Goal: Navigation & Orientation: Find specific page/section

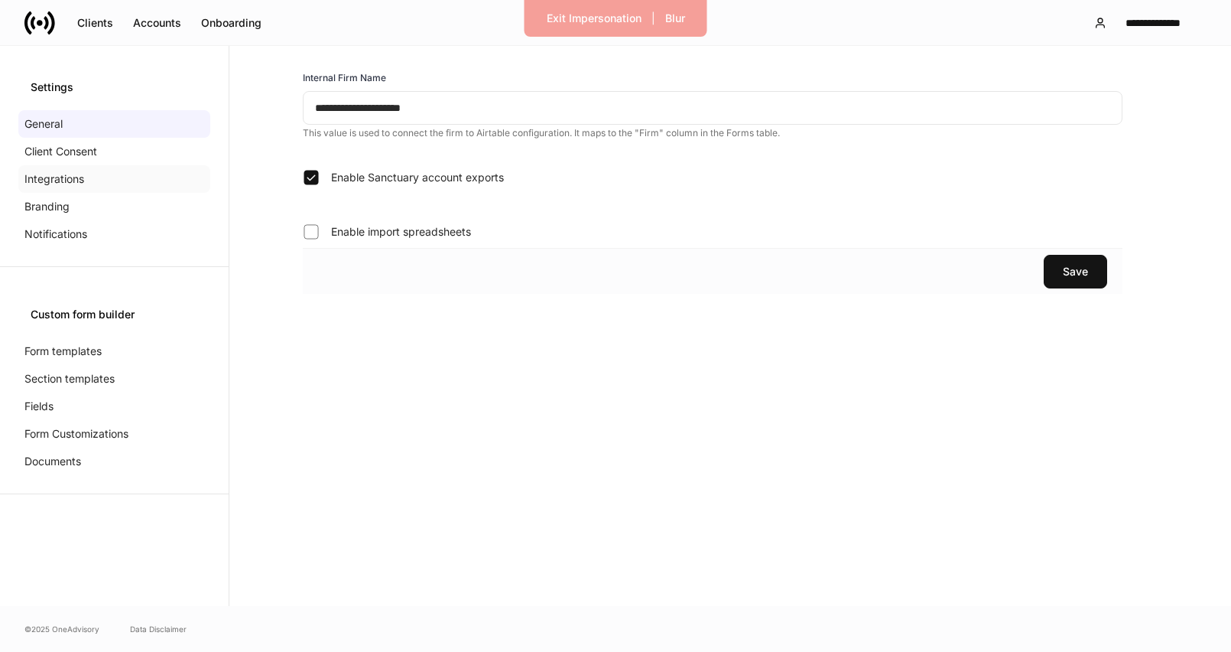
click at [56, 173] on p "Integrations" at bounding box center [54, 178] width 60 height 15
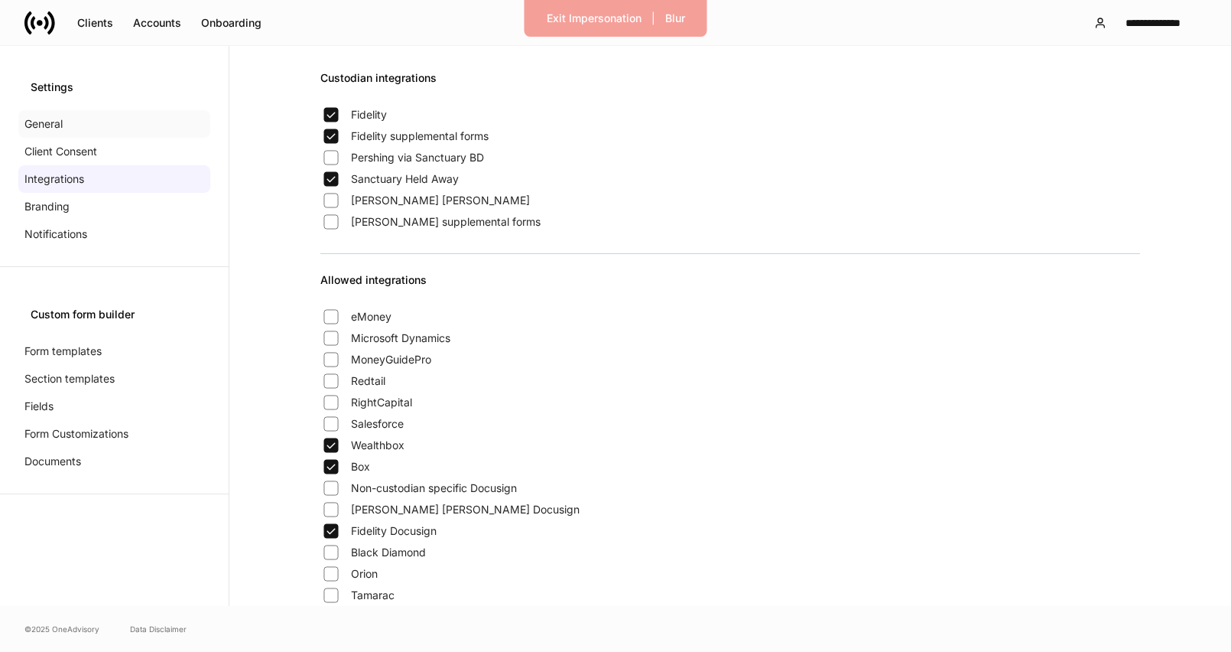
click at [81, 127] on div "General" at bounding box center [114, 124] width 192 height 28
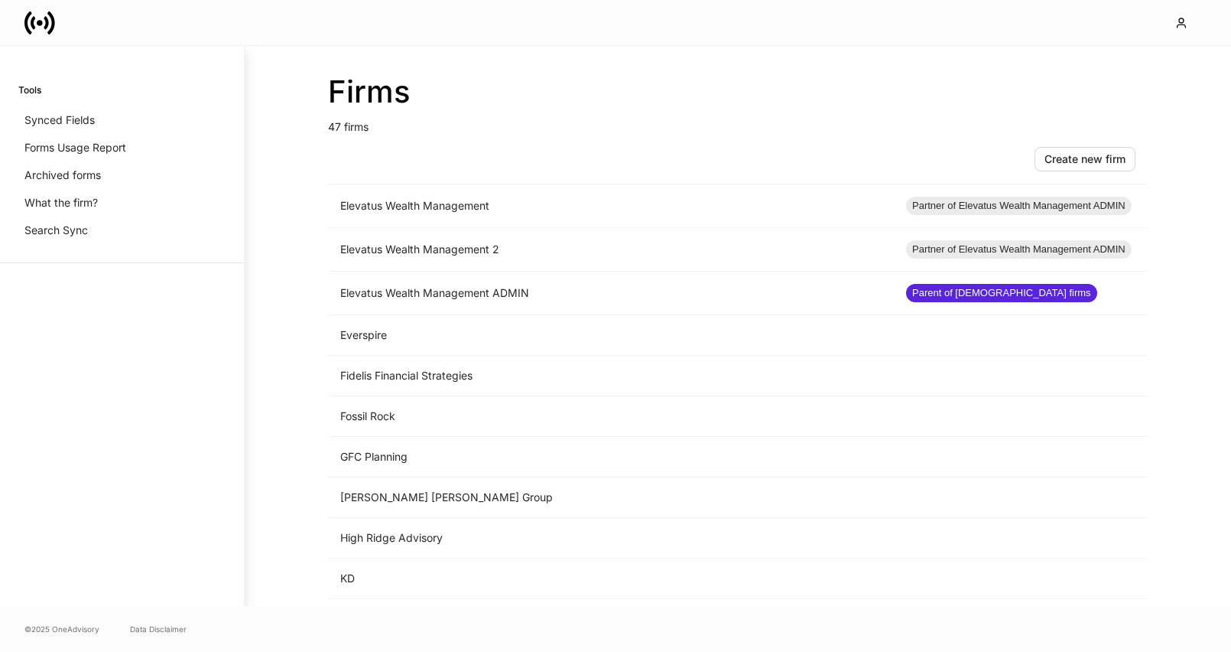
scroll to position [931, 0]
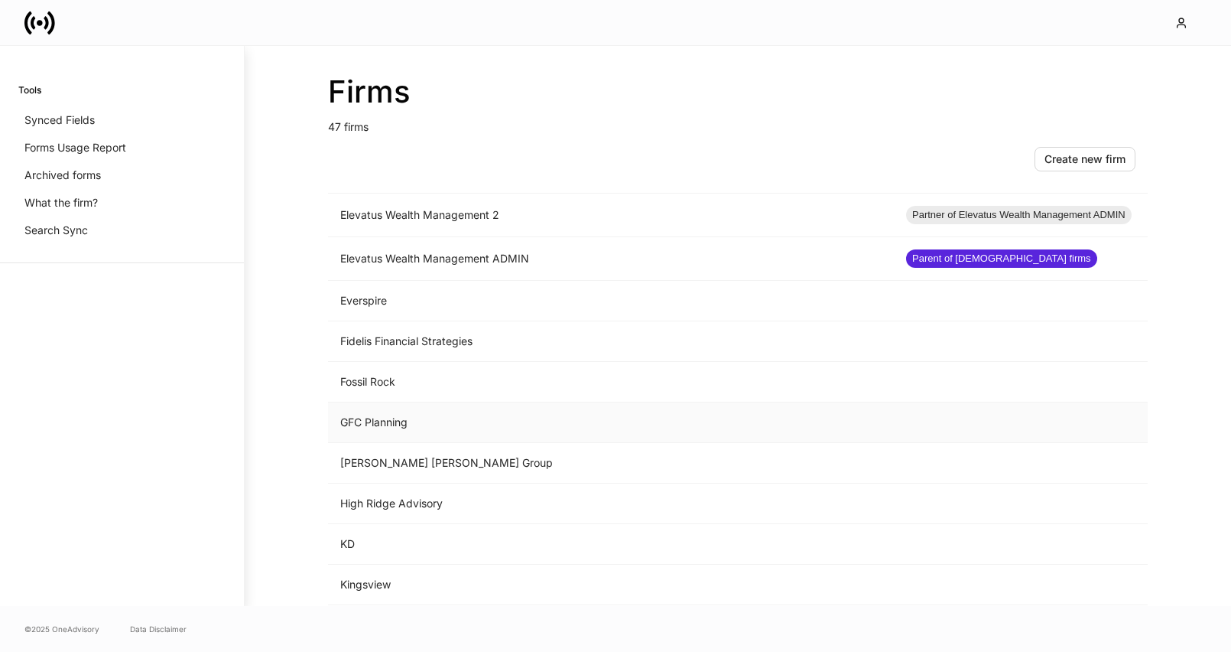
click at [457, 420] on td "GFC Planning" at bounding box center [611, 422] width 566 height 41
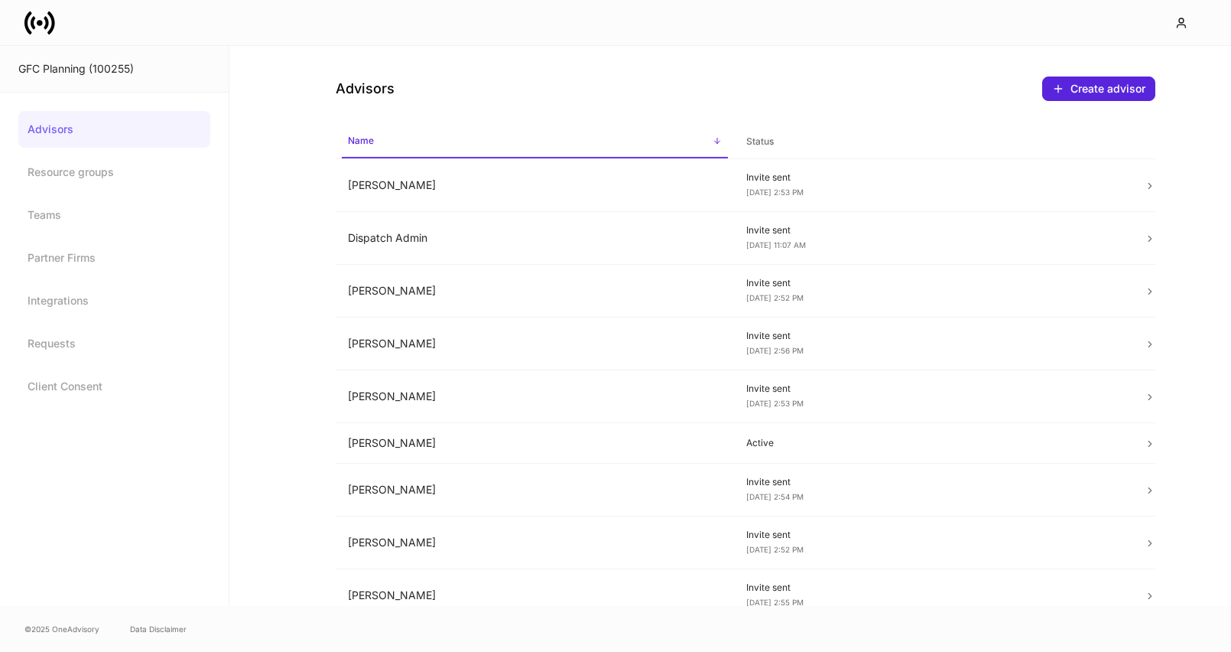
click at [54, 23] on link at bounding box center [45, 23] width 43 height 31
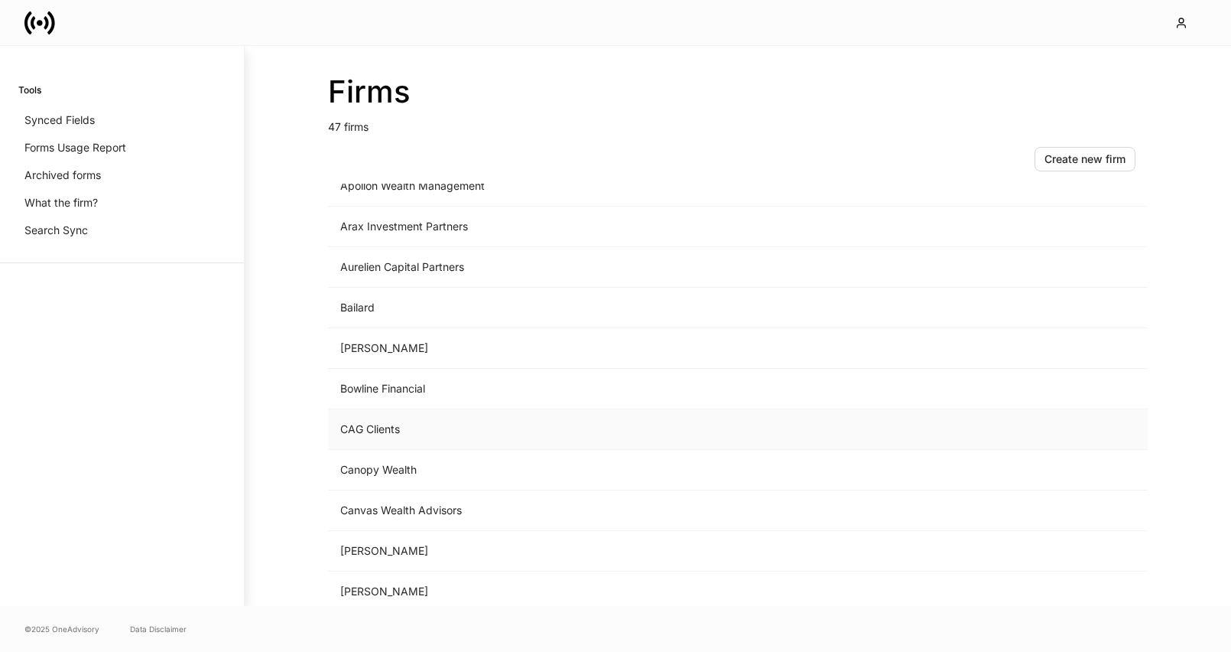
scroll to position [380, 0]
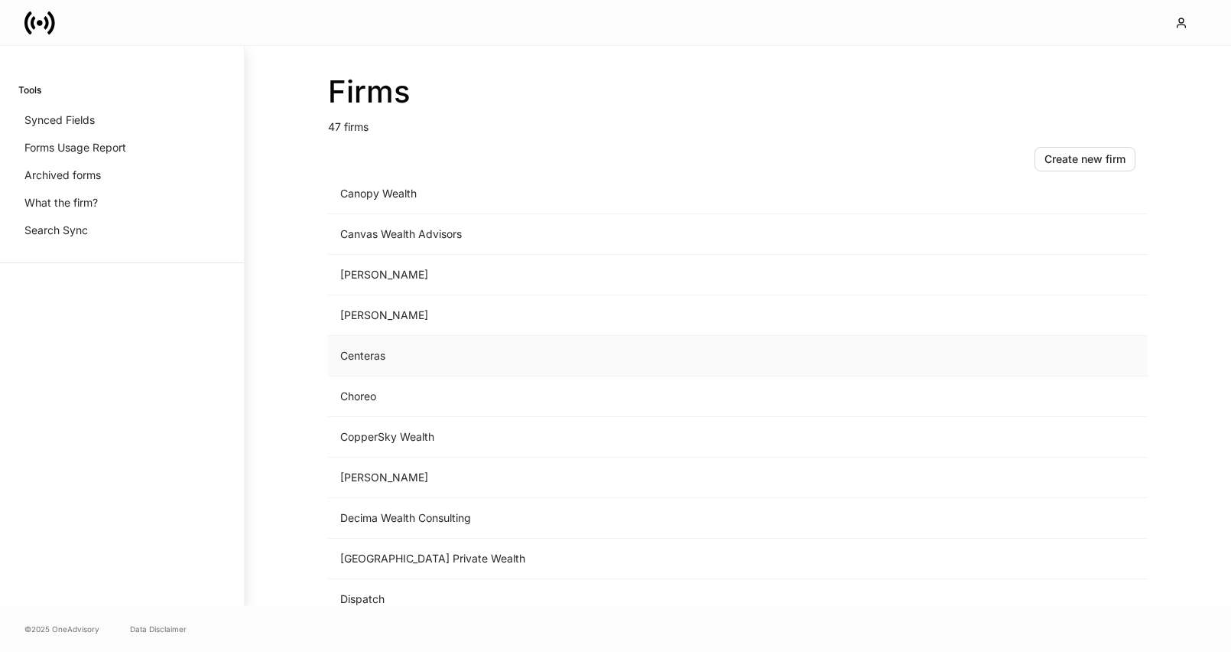
click at [372, 349] on td "Centeras" at bounding box center [611, 356] width 566 height 41
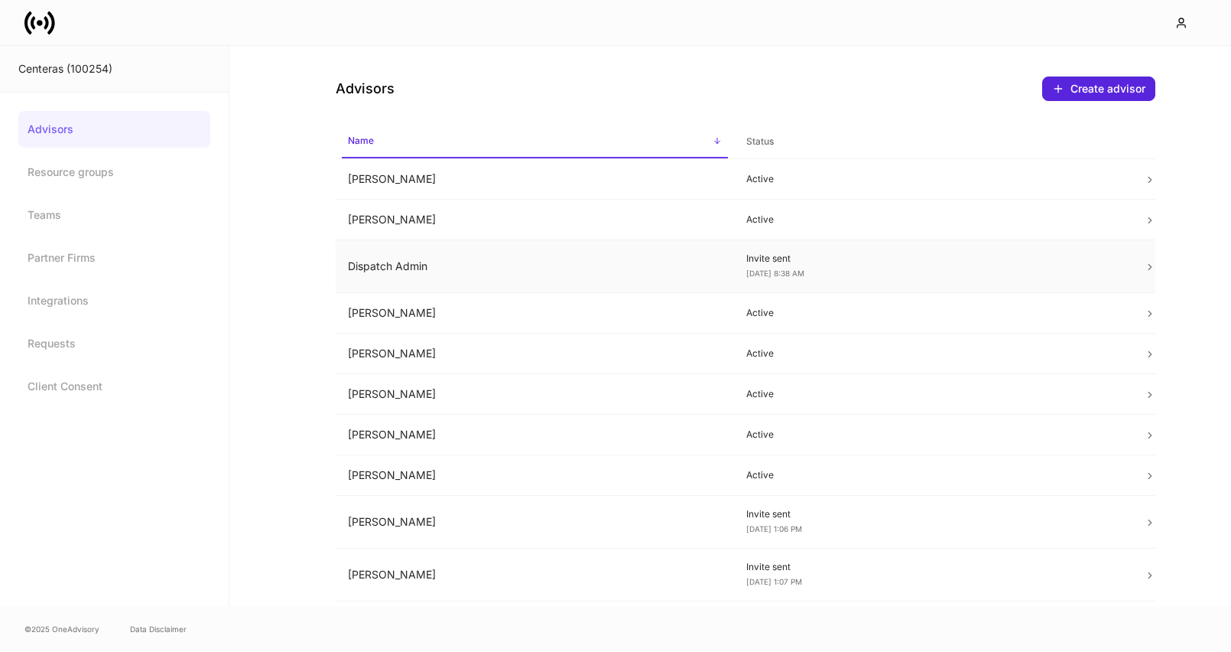
click at [432, 261] on td "Dispatch Admin" at bounding box center [535, 266] width 398 height 53
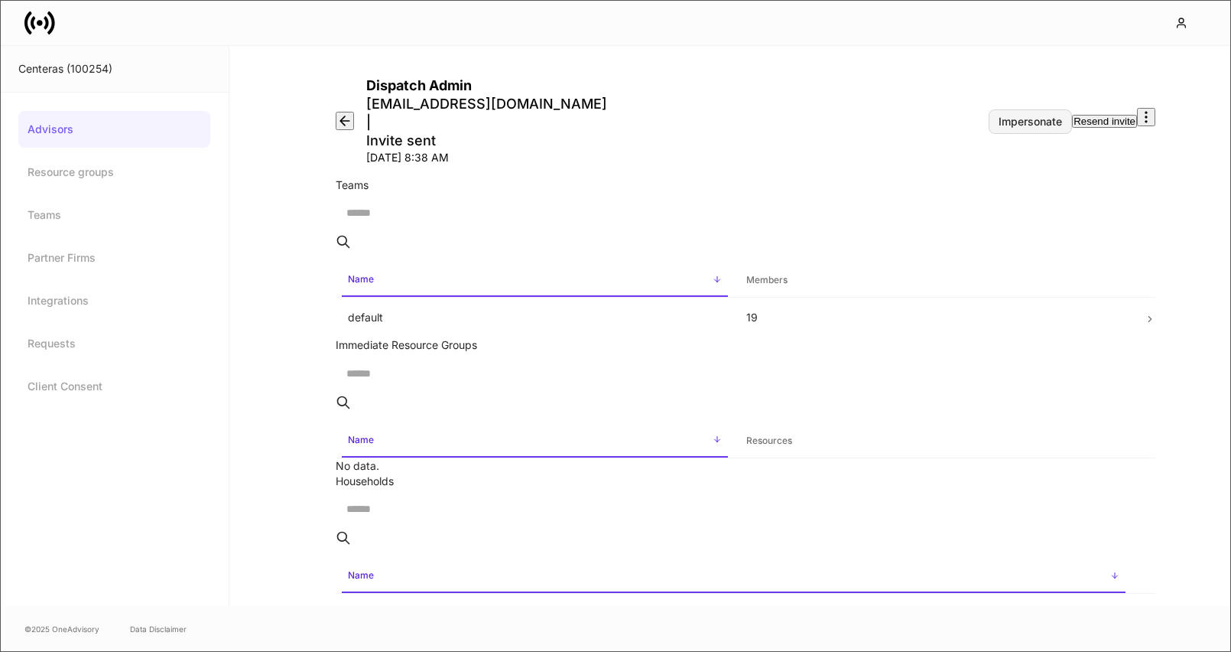
click at [999, 116] on div "Impersonate" at bounding box center [1030, 121] width 63 height 11
click at [39, 35] on icon at bounding box center [39, 23] width 31 height 31
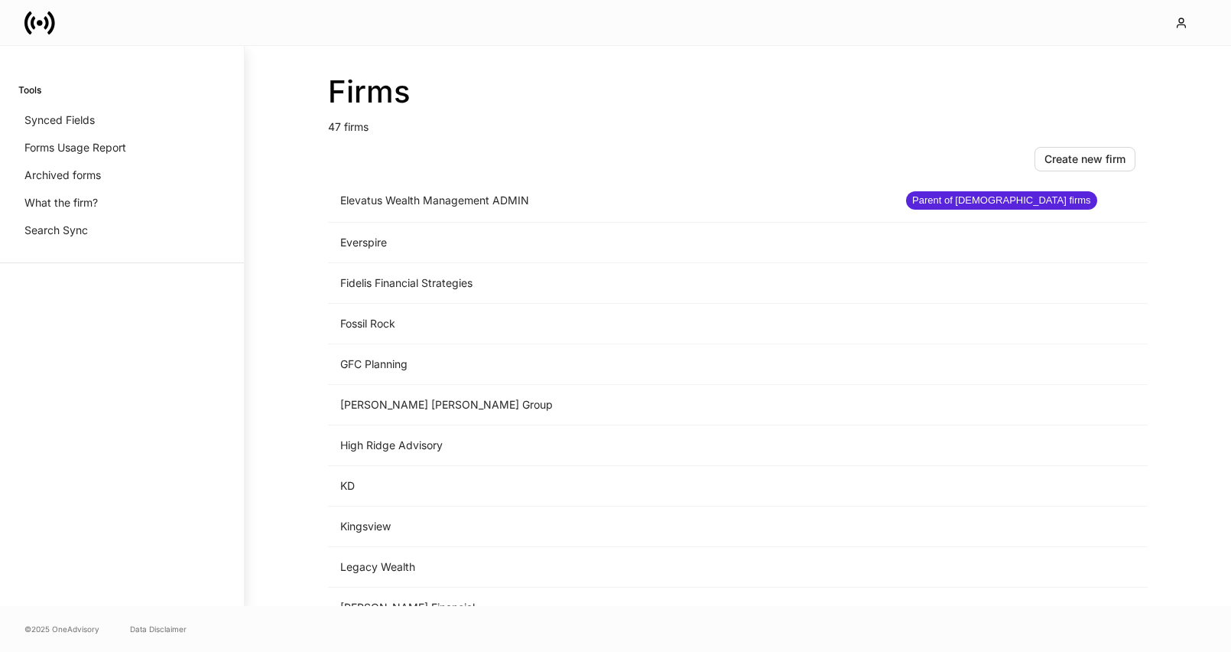
scroll to position [1138, 0]
